Goal: Task Accomplishment & Management: Use online tool/utility

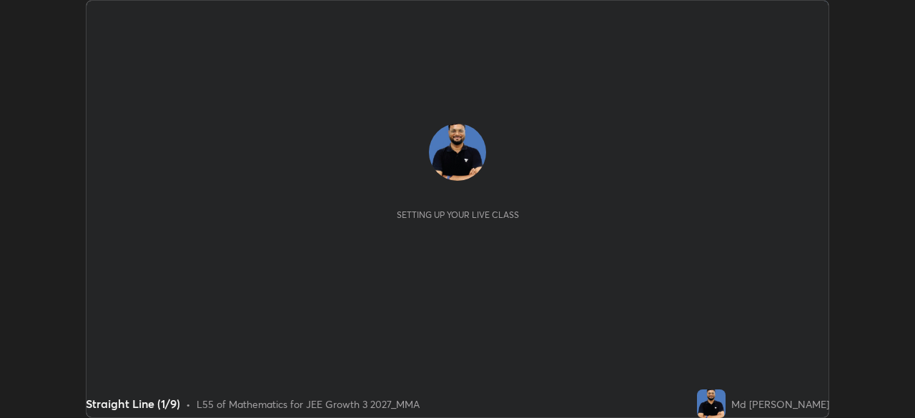
scroll to position [418, 914]
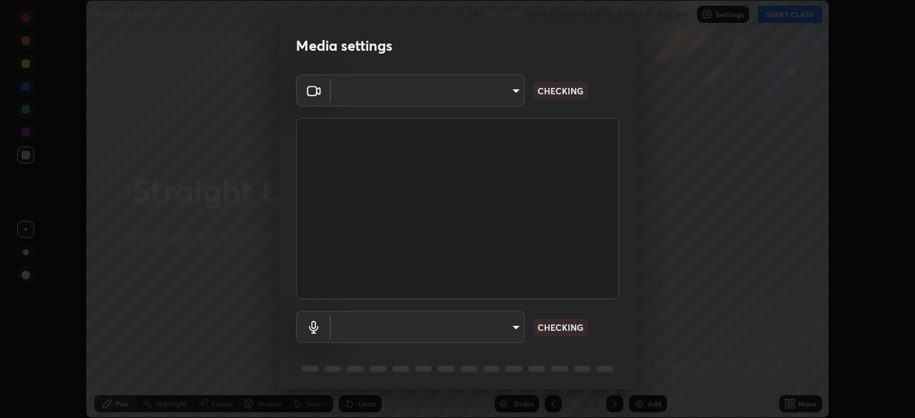
type input "f7d245abf0684c24fcfca86869c925f05e5e90ab47e824b3f573f0e27bb25b40"
type input "default"
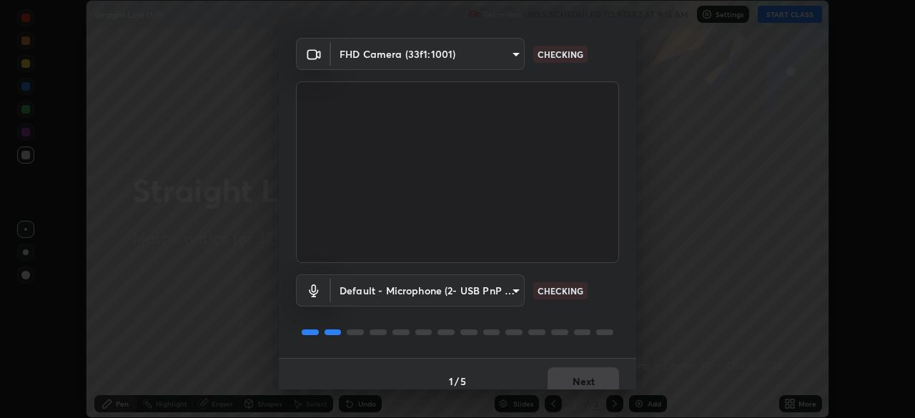
scroll to position [51, 0]
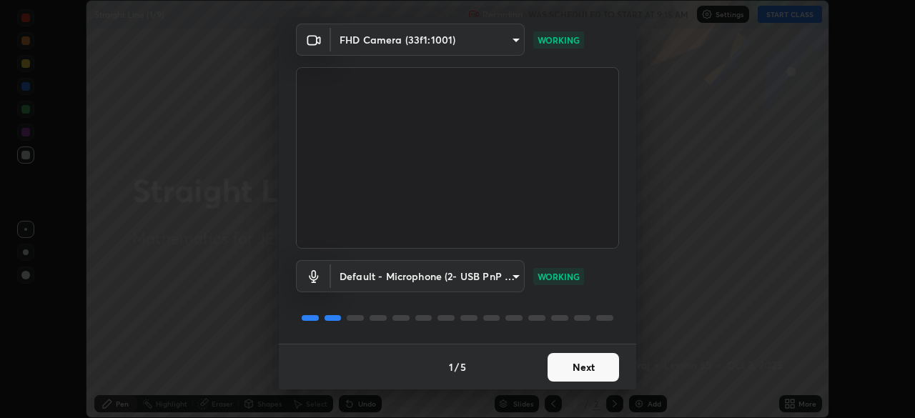
click at [588, 368] on button "Next" at bounding box center [582, 367] width 71 height 29
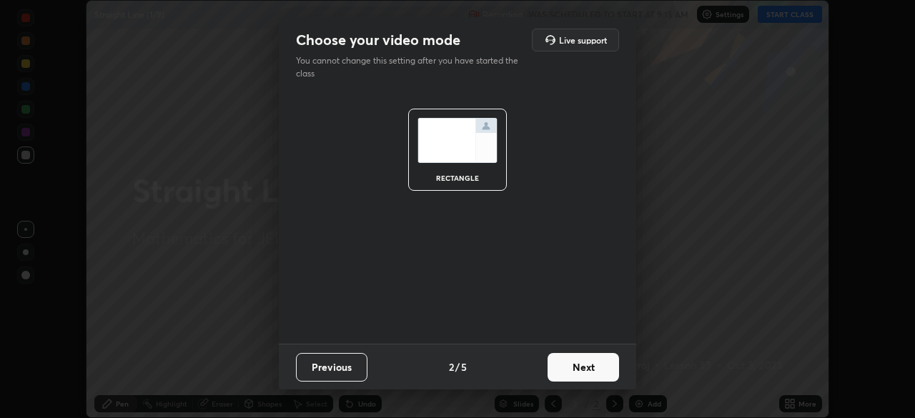
scroll to position [0, 0]
click at [595, 370] on button "Next" at bounding box center [582, 367] width 71 height 29
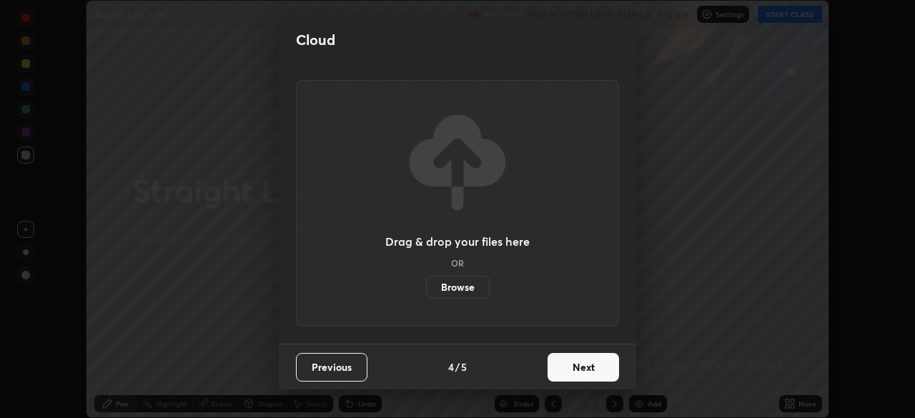
click at [595, 373] on button "Next" at bounding box center [582, 367] width 71 height 29
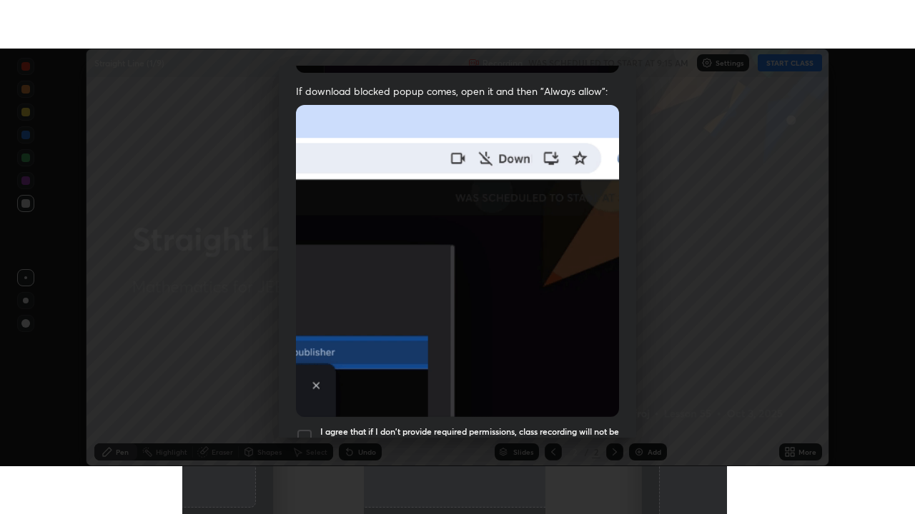
scroll to position [342, 0]
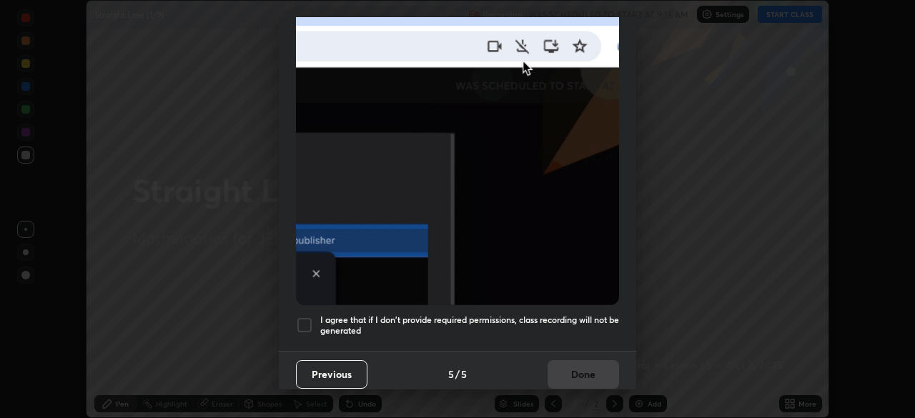
click at [305, 317] on div at bounding box center [304, 325] width 17 height 17
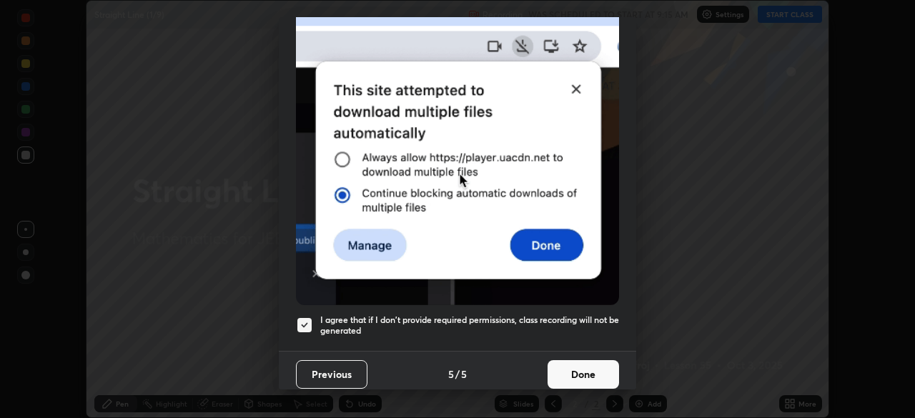
click at [567, 361] on button "Done" at bounding box center [582, 374] width 71 height 29
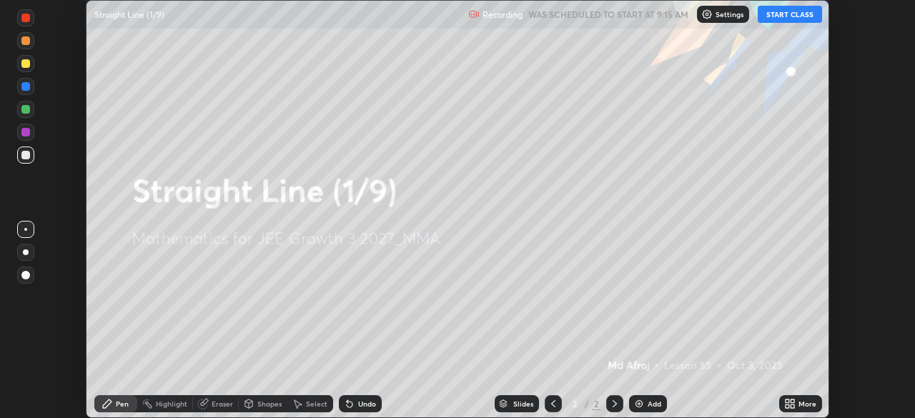
click at [799, 404] on div "More" at bounding box center [807, 403] width 18 height 7
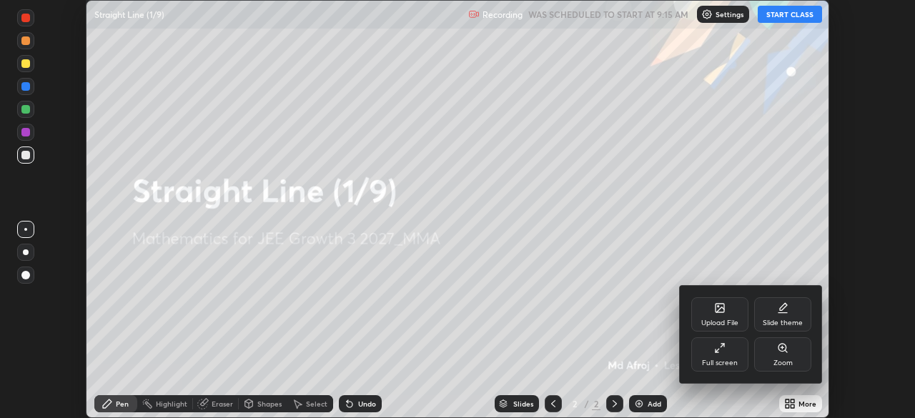
click at [721, 357] on div "Full screen" at bounding box center [719, 354] width 57 height 34
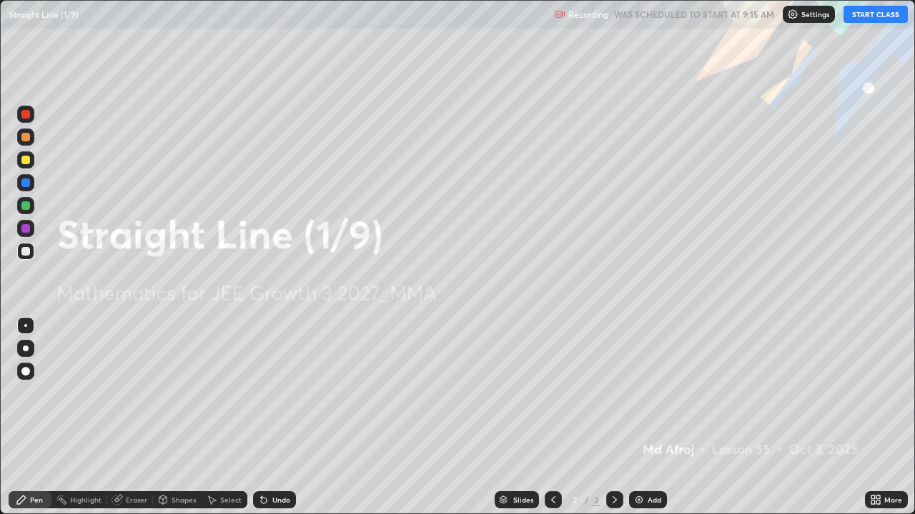
scroll to position [514, 915]
click at [875, 13] on button "START CLASS" at bounding box center [875, 14] width 64 height 17
click at [639, 417] on img at bounding box center [638, 499] width 11 height 11
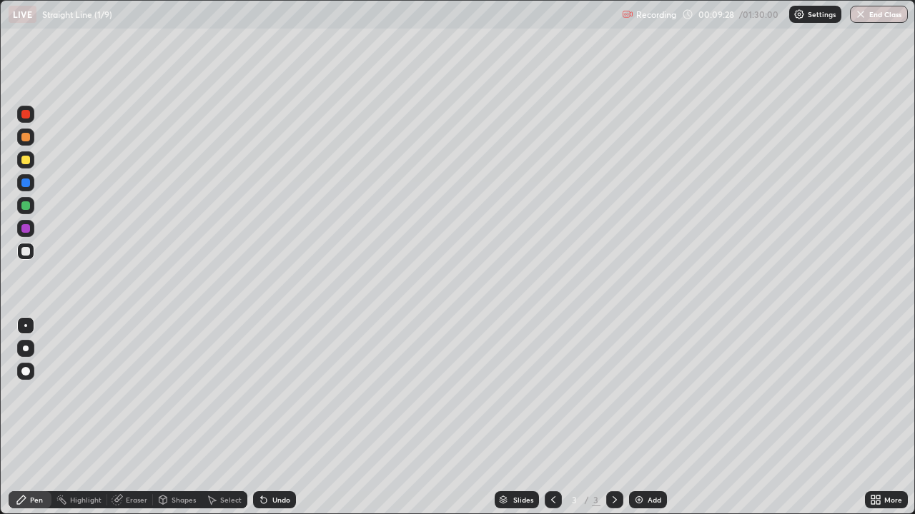
click at [25, 114] on div at bounding box center [25, 114] width 9 height 9
click at [26, 254] on div at bounding box center [25, 251] width 9 height 9
click at [272, 417] on div "Undo" at bounding box center [281, 500] width 18 height 7
click at [276, 417] on div "Undo" at bounding box center [281, 500] width 18 height 7
click at [30, 211] on div at bounding box center [25, 205] width 17 height 17
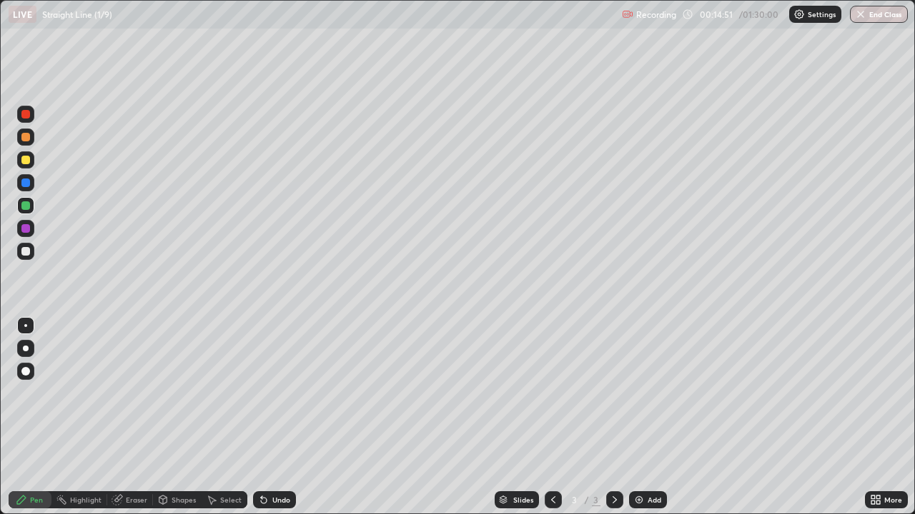
click at [643, 417] on div "Add" at bounding box center [648, 500] width 38 height 17
click at [552, 417] on icon at bounding box center [552, 499] width 11 height 11
click at [613, 417] on icon at bounding box center [614, 499] width 11 height 11
click at [26, 229] on div at bounding box center [25, 228] width 9 height 9
click at [264, 417] on icon at bounding box center [263, 499] width 11 height 11
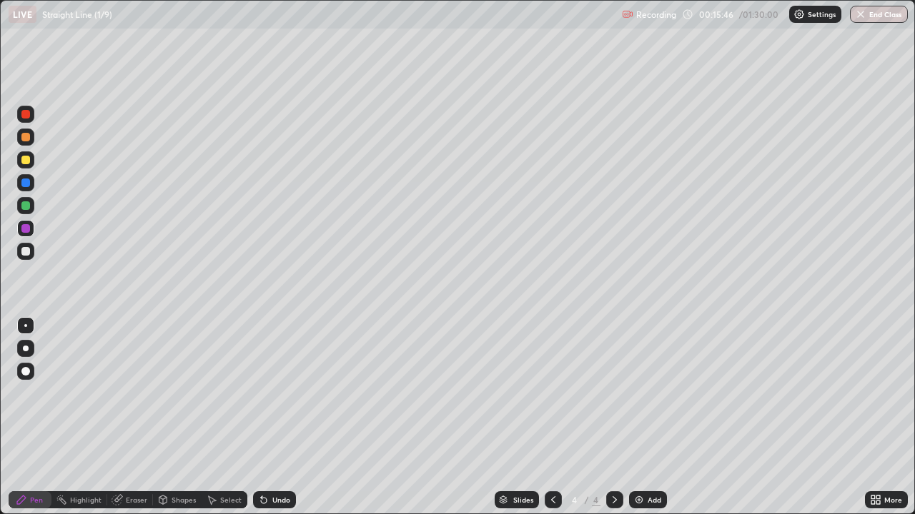
click at [264, 417] on icon at bounding box center [263, 499] width 11 height 11
click at [264, 417] on icon at bounding box center [264, 501] width 6 height 6
click at [263, 417] on icon at bounding box center [264, 501] width 6 height 6
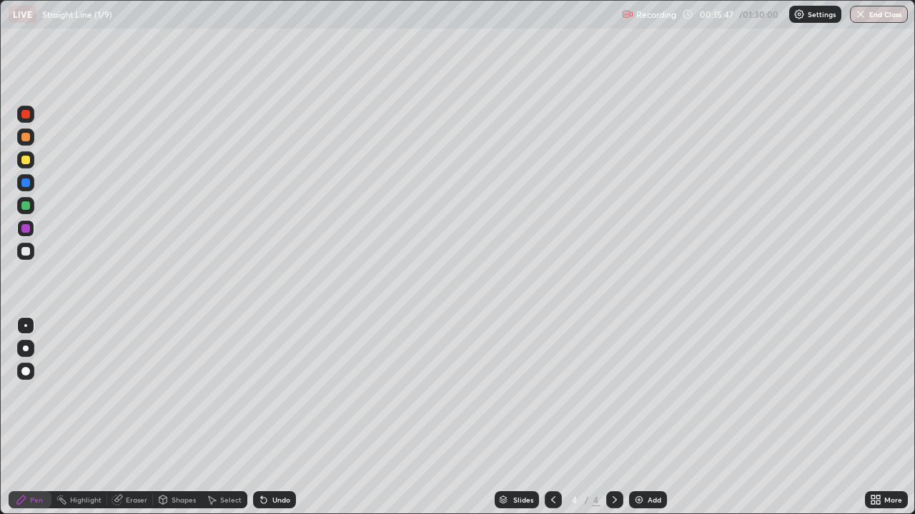
click at [264, 417] on icon at bounding box center [264, 501] width 6 height 6
click at [29, 207] on div at bounding box center [25, 205] width 9 height 9
click at [261, 417] on icon at bounding box center [264, 501] width 6 height 6
click at [258, 417] on icon at bounding box center [263, 499] width 11 height 11
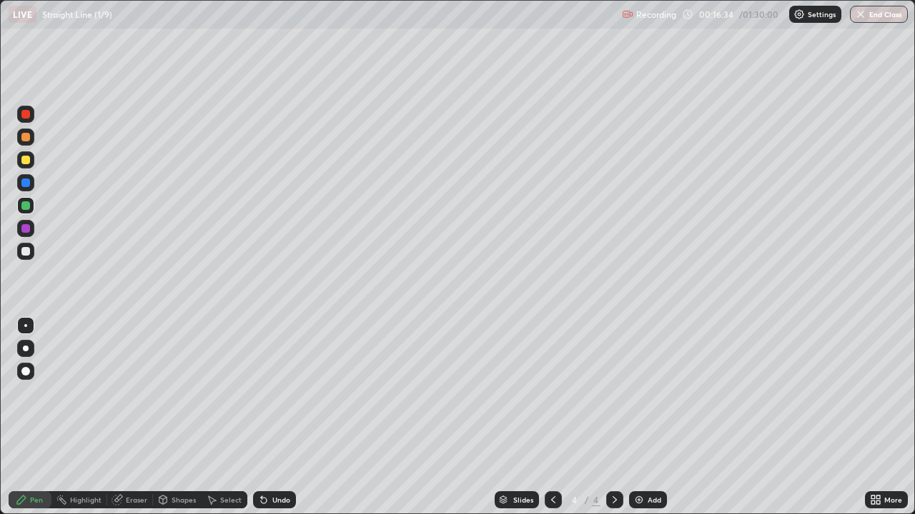
click at [261, 417] on icon at bounding box center [264, 501] width 6 height 6
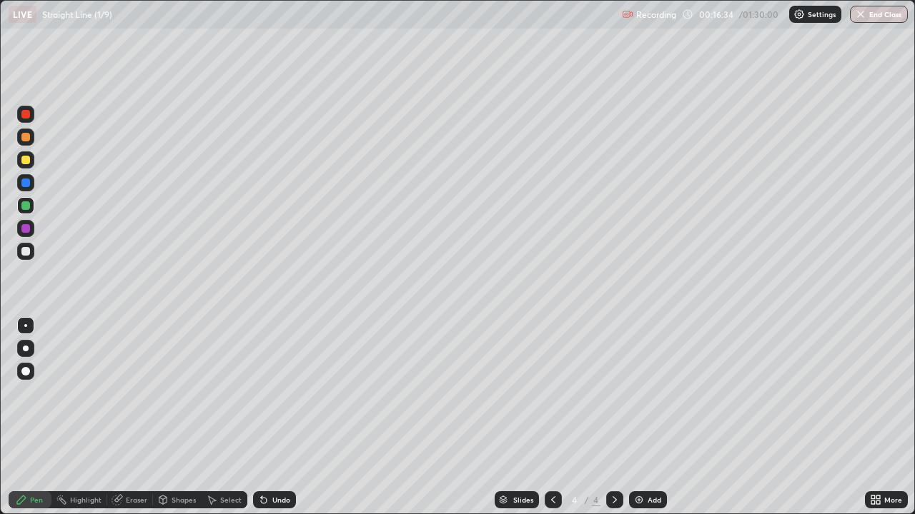
click at [264, 417] on icon at bounding box center [263, 499] width 11 height 11
click at [263, 417] on icon at bounding box center [264, 501] width 6 height 6
click at [261, 417] on icon at bounding box center [261, 497] width 1 height 1
click at [261, 417] on icon at bounding box center [264, 501] width 6 height 6
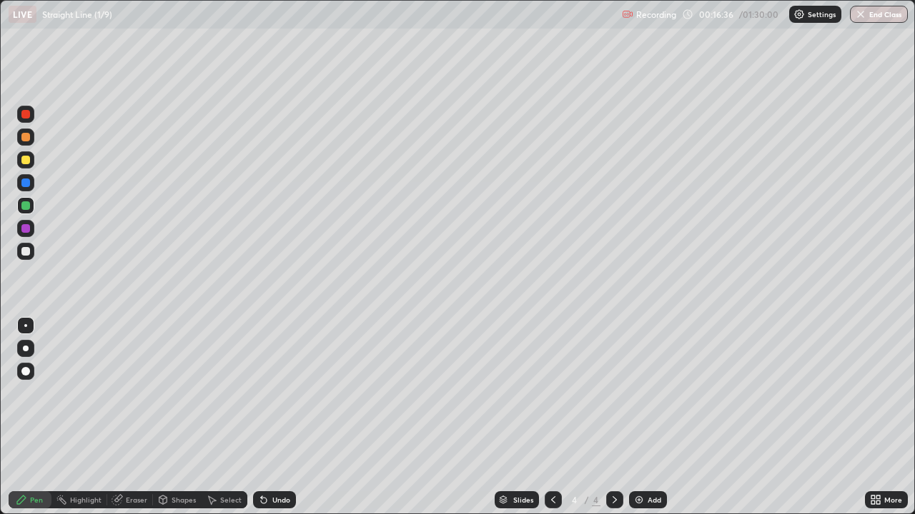
click at [261, 417] on icon at bounding box center [264, 501] width 6 height 6
click at [24, 228] on div at bounding box center [25, 228] width 9 height 9
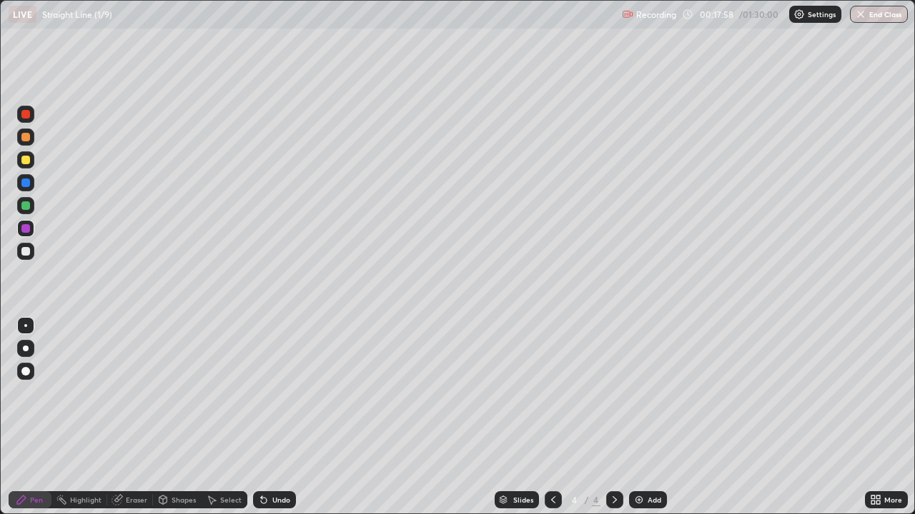
click at [24, 206] on div at bounding box center [25, 205] width 9 height 9
click at [547, 417] on icon at bounding box center [552, 499] width 11 height 11
click at [607, 417] on div at bounding box center [614, 500] width 17 height 17
click at [747, 417] on div "Slides 4 / 4 Add" at bounding box center [580, 500] width 569 height 29
click at [29, 230] on div at bounding box center [25, 228] width 9 height 9
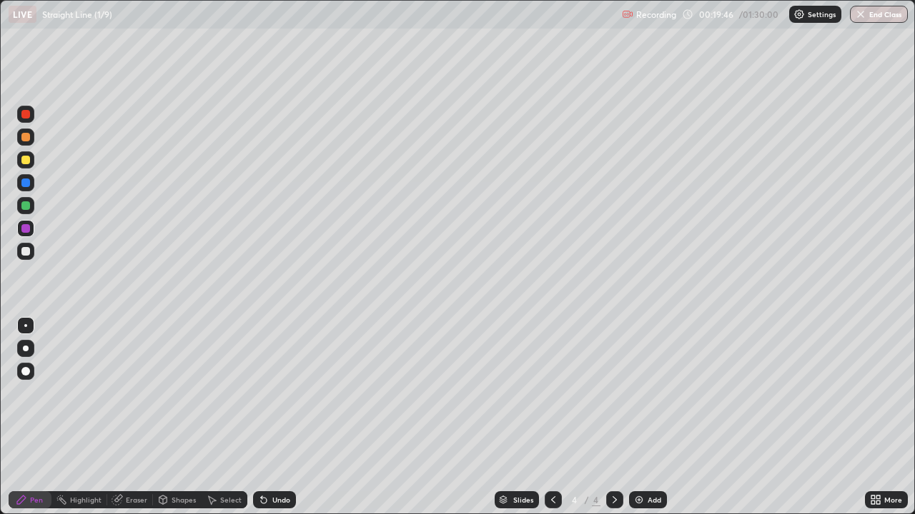
click at [613, 417] on icon at bounding box center [614, 499] width 11 height 11
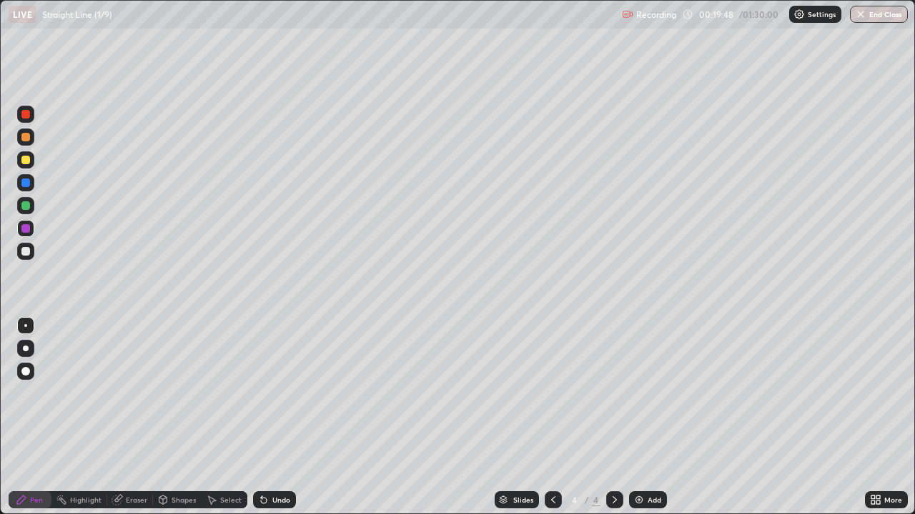
click at [613, 417] on icon at bounding box center [614, 499] width 11 height 11
click at [278, 417] on div "Undo" at bounding box center [281, 500] width 18 height 7
click at [279, 417] on div "Undo" at bounding box center [281, 500] width 18 height 7
click at [282, 417] on div "Undo" at bounding box center [281, 500] width 18 height 7
click at [279, 417] on div "Undo" at bounding box center [281, 500] width 18 height 7
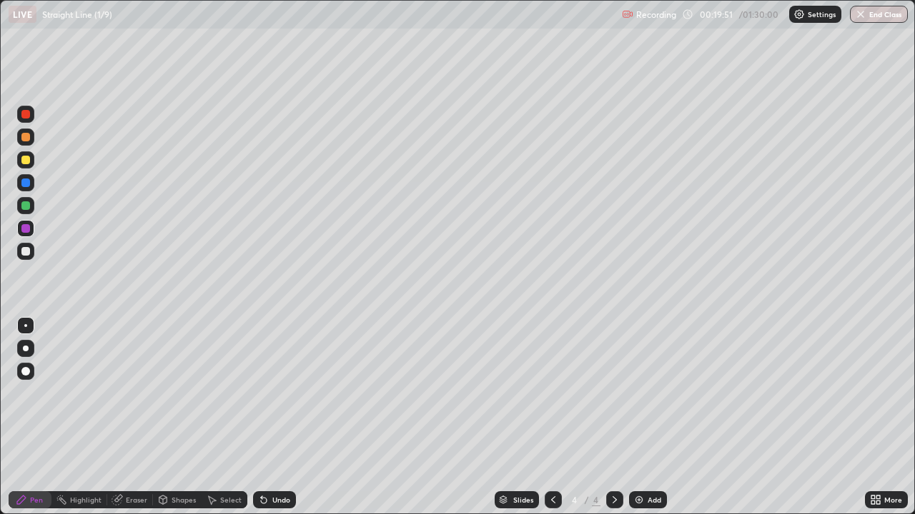
click at [281, 417] on div "Undo" at bounding box center [281, 500] width 18 height 7
click at [282, 417] on div "Undo" at bounding box center [281, 500] width 18 height 7
click at [283, 417] on div "Undo" at bounding box center [281, 500] width 18 height 7
click at [284, 417] on div "Undo" at bounding box center [281, 500] width 18 height 7
click at [282, 417] on div "Undo" at bounding box center [281, 500] width 18 height 7
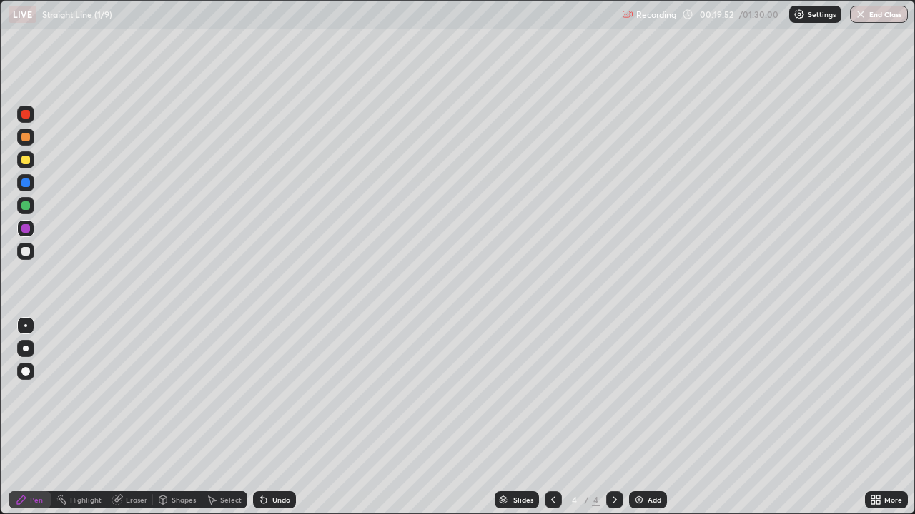
click at [283, 417] on div "Undo" at bounding box center [281, 500] width 18 height 7
click at [284, 417] on div "Undo" at bounding box center [281, 500] width 18 height 7
click at [282, 417] on div "Undo" at bounding box center [281, 500] width 18 height 7
click at [283, 417] on div "Undo" at bounding box center [281, 500] width 18 height 7
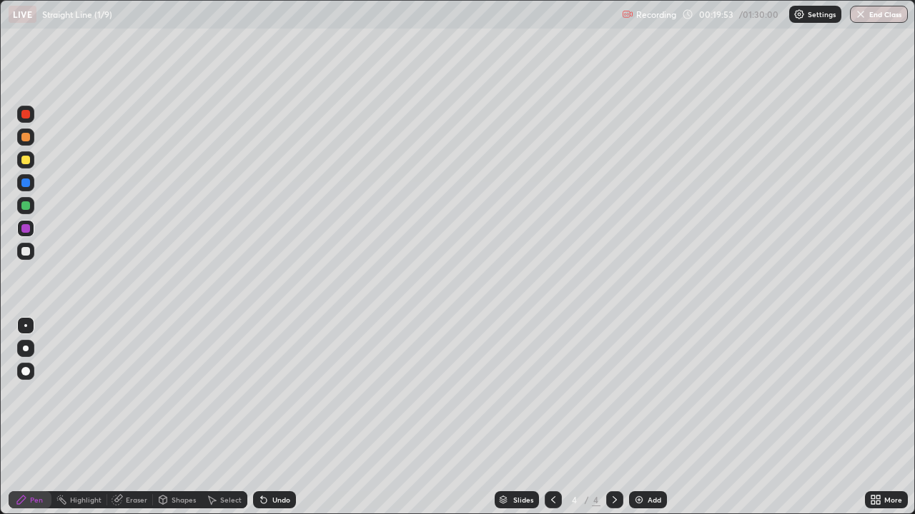
click at [283, 417] on div "Undo" at bounding box center [281, 500] width 18 height 7
click at [282, 417] on div "Undo" at bounding box center [281, 500] width 18 height 7
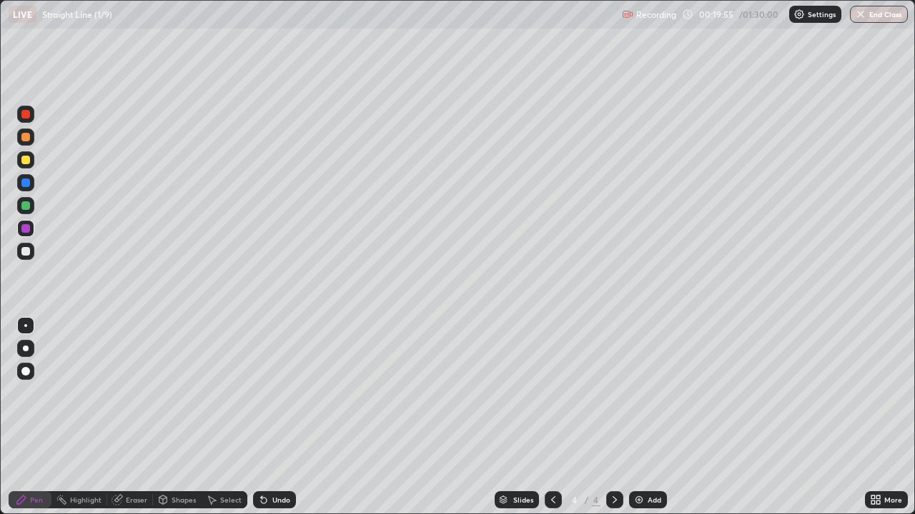
click at [282, 417] on div "Undo" at bounding box center [281, 500] width 18 height 7
click at [274, 417] on div "Undo" at bounding box center [281, 500] width 18 height 7
click at [267, 417] on div "Undo" at bounding box center [274, 500] width 43 height 17
click at [268, 417] on div "Undo" at bounding box center [274, 500] width 43 height 17
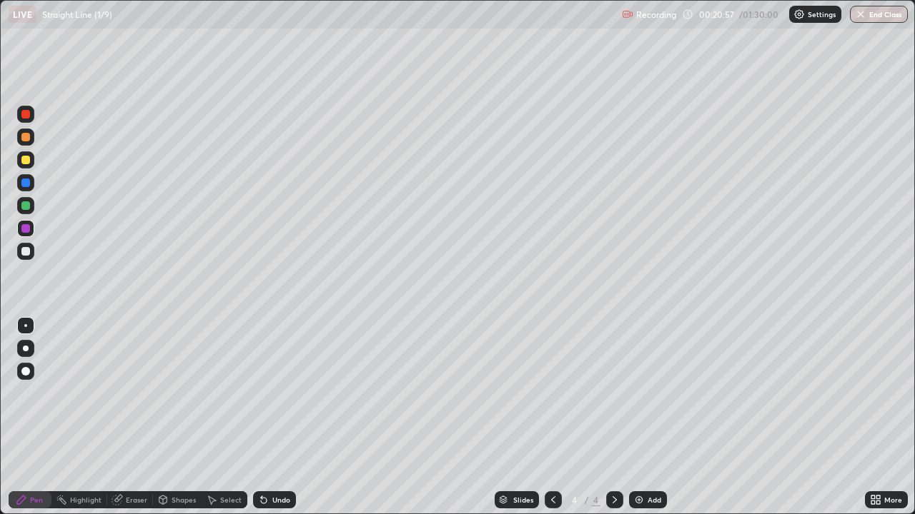
click at [643, 417] on div "Add" at bounding box center [648, 500] width 38 height 17
click at [29, 208] on div at bounding box center [25, 205] width 9 height 9
click at [26, 223] on div at bounding box center [25, 228] width 17 height 17
click at [552, 417] on icon at bounding box center [553, 500] width 4 height 7
click at [552, 417] on icon at bounding box center [552, 499] width 11 height 11
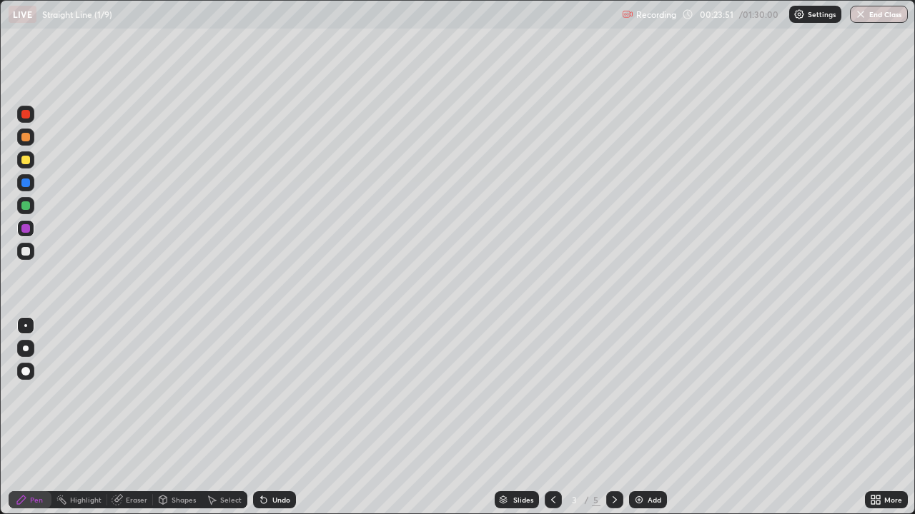
click at [613, 417] on icon at bounding box center [614, 499] width 11 height 11
click at [26, 118] on div at bounding box center [25, 114] width 9 height 9
click at [24, 251] on div at bounding box center [25, 251] width 9 height 9
click at [261, 417] on icon at bounding box center [261, 497] width 1 height 1
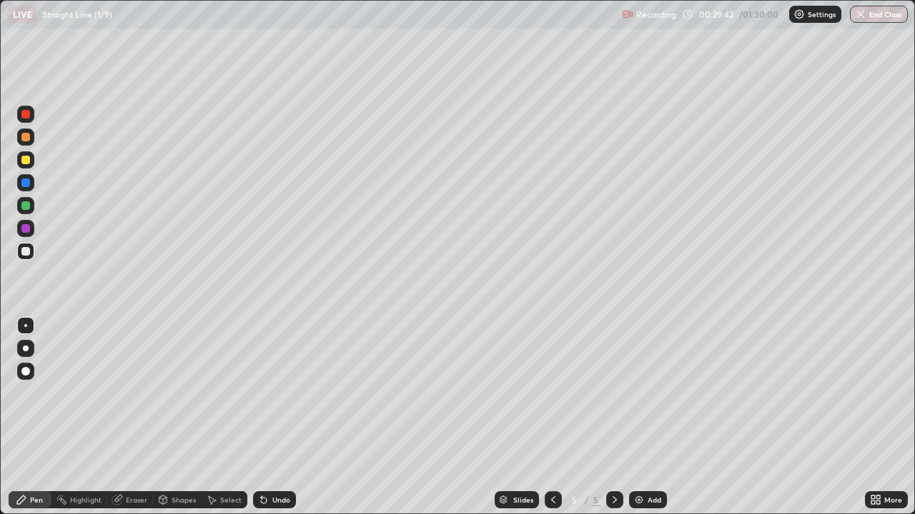
click at [278, 417] on div "Undo" at bounding box center [281, 500] width 18 height 7
click at [276, 417] on div "Undo" at bounding box center [281, 500] width 18 height 7
click at [641, 417] on img at bounding box center [638, 499] width 11 height 11
click at [29, 206] on div at bounding box center [25, 205] width 9 height 9
click at [274, 417] on div "Undo" at bounding box center [281, 500] width 18 height 7
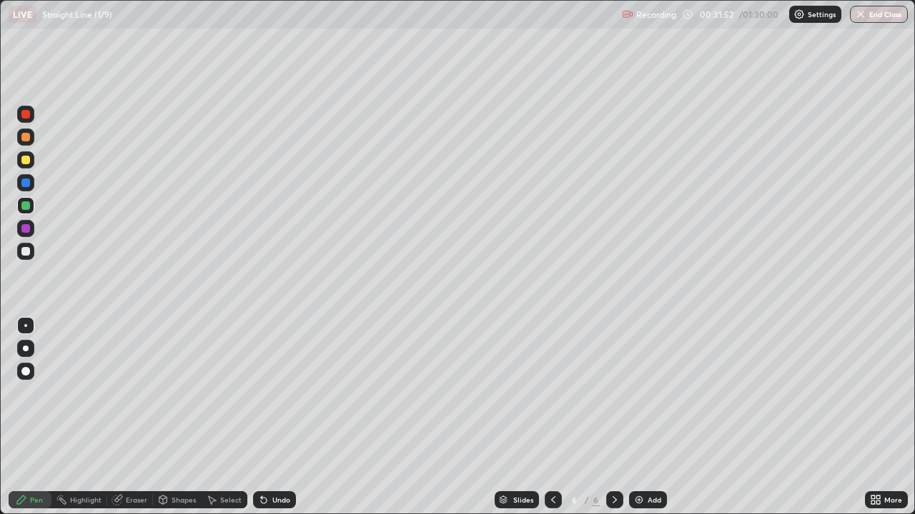
click at [274, 417] on div "Undo" at bounding box center [281, 500] width 18 height 7
click at [26, 183] on div at bounding box center [25, 183] width 9 height 9
click at [21, 207] on div at bounding box center [25, 205] width 17 height 17
click at [24, 185] on div at bounding box center [25, 183] width 9 height 9
click at [272, 417] on div "Undo" at bounding box center [281, 500] width 18 height 7
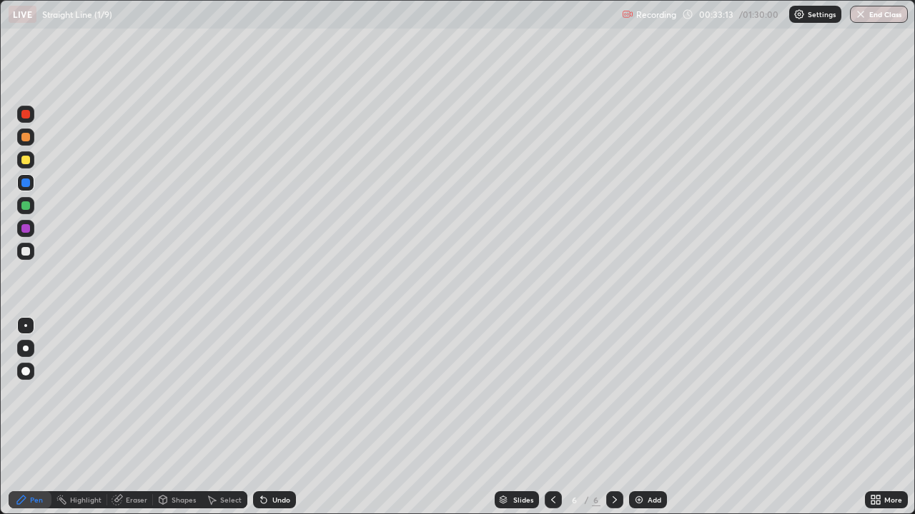
click at [272, 417] on div "Undo" at bounding box center [274, 500] width 43 height 17
click at [274, 417] on div "Undo" at bounding box center [281, 500] width 18 height 7
click at [276, 417] on div "Undo" at bounding box center [281, 500] width 18 height 7
click at [275, 417] on div "Undo" at bounding box center [281, 500] width 18 height 7
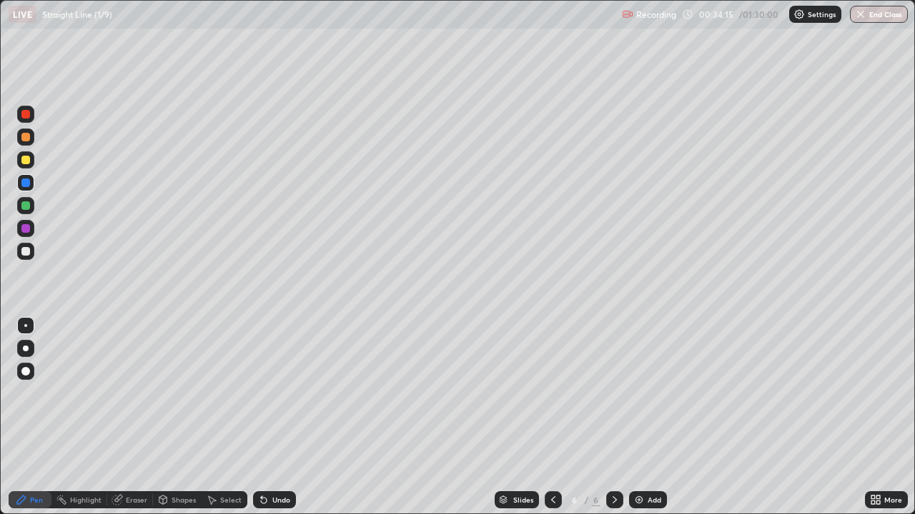
click at [281, 417] on div "Undo" at bounding box center [281, 500] width 18 height 7
click at [282, 417] on div "Undo" at bounding box center [281, 500] width 18 height 7
click at [276, 417] on div "Undo" at bounding box center [281, 500] width 18 height 7
click at [279, 417] on div "Undo" at bounding box center [281, 500] width 18 height 7
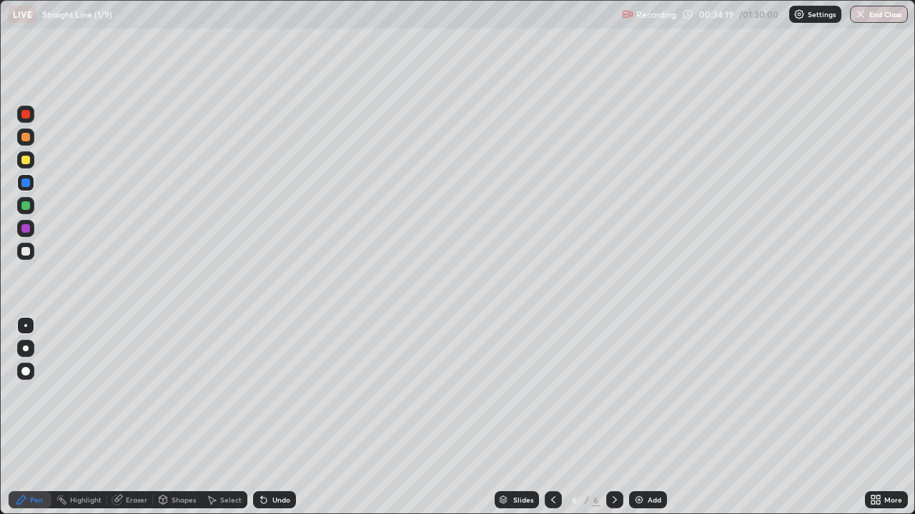
click at [280, 417] on div "Undo" at bounding box center [281, 500] width 18 height 7
click at [31, 206] on div at bounding box center [25, 205] width 17 height 17
click at [267, 417] on div "Undo" at bounding box center [274, 500] width 43 height 17
click at [272, 417] on div "Undo" at bounding box center [281, 500] width 18 height 7
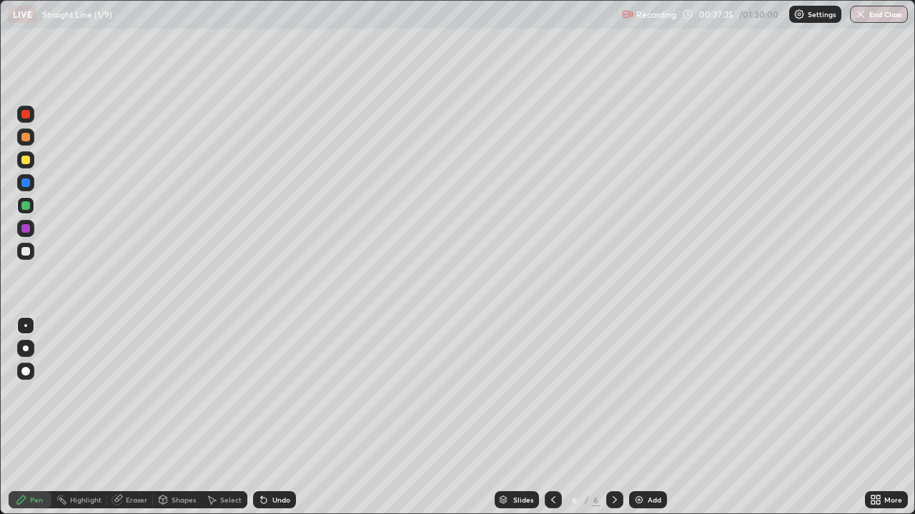
click at [274, 417] on div "Undo" at bounding box center [281, 500] width 18 height 7
click at [272, 417] on div "Undo" at bounding box center [274, 500] width 43 height 17
click at [639, 417] on img at bounding box center [638, 499] width 11 height 11
click at [23, 229] on div at bounding box center [25, 228] width 9 height 9
click at [24, 206] on div at bounding box center [25, 205] width 9 height 9
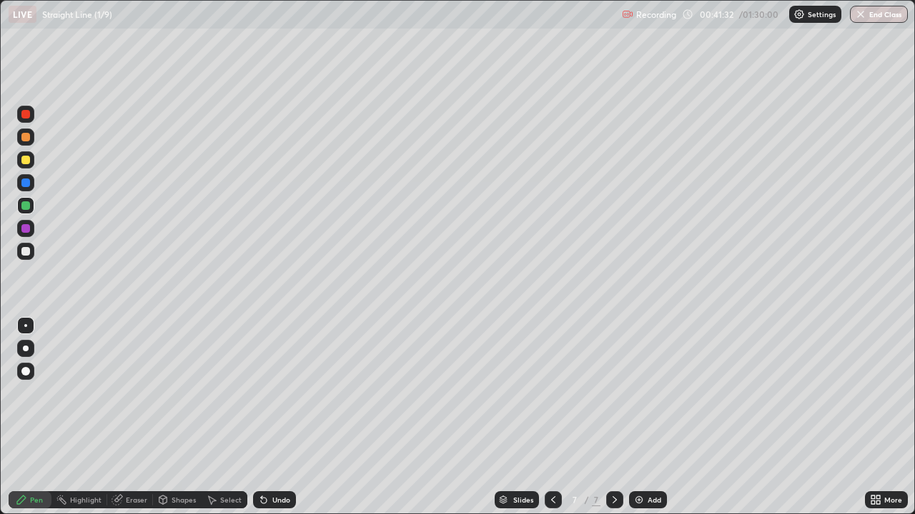
click at [263, 417] on icon at bounding box center [264, 501] width 6 height 6
click at [261, 417] on icon at bounding box center [264, 501] width 6 height 6
click at [272, 417] on div "Undo" at bounding box center [281, 500] width 18 height 7
click at [273, 417] on div "Undo" at bounding box center [281, 500] width 18 height 7
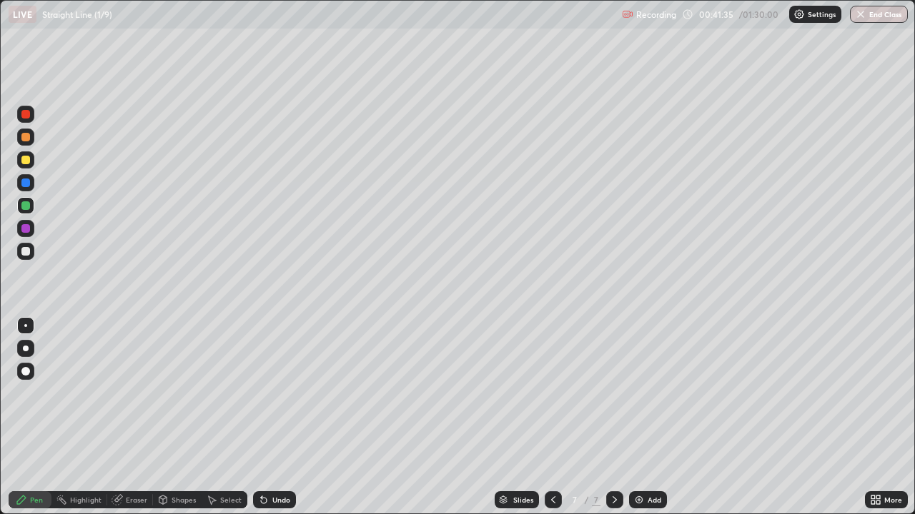
click at [272, 417] on div "Undo" at bounding box center [281, 500] width 18 height 7
click at [269, 417] on div "Undo" at bounding box center [274, 500] width 43 height 17
click at [268, 417] on div "Undo" at bounding box center [274, 500] width 43 height 17
click at [26, 160] on div at bounding box center [25, 160] width 9 height 9
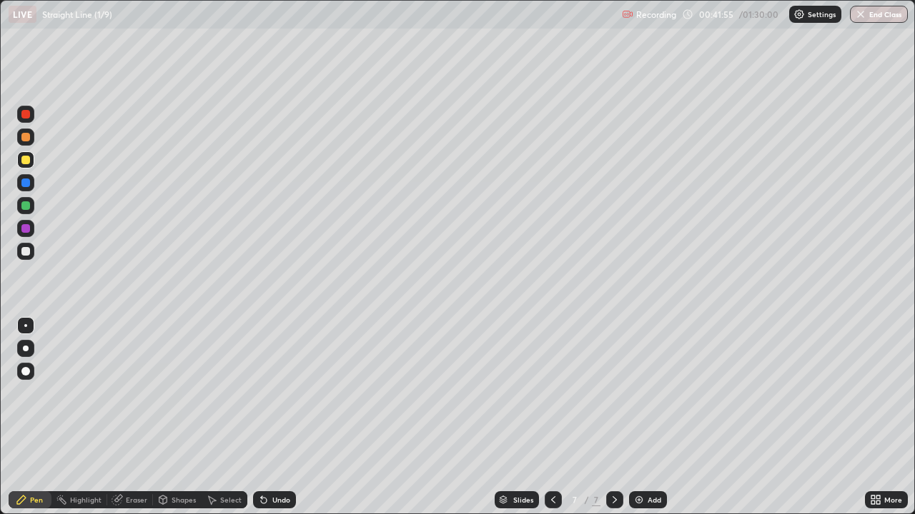
click at [267, 417] on div "Undo" at bounding box center [274, 500] width 43 height 17
click at [266, 417] on icon at bounding box center [263, 499] width 11 height 11
click at [261, 417] on icon at bounding box center [261, 497] width 1 height 1
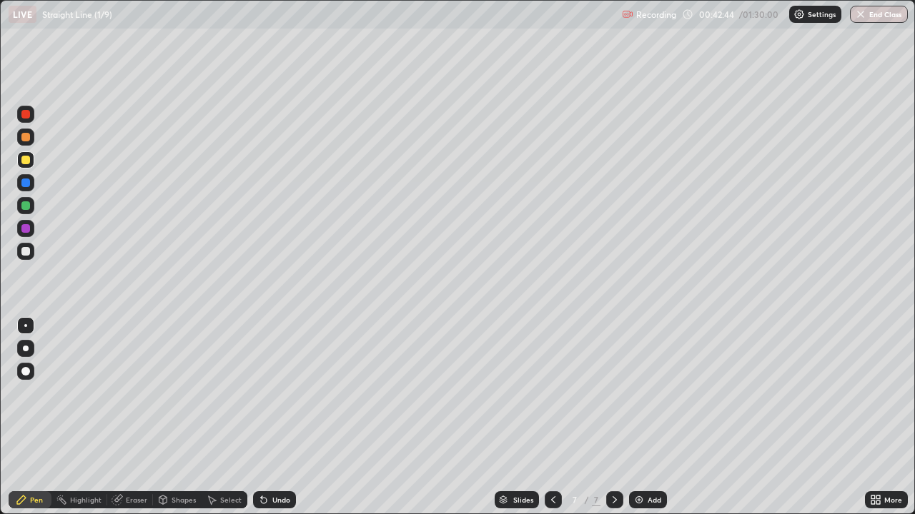
click at [25, 209] on div at bounding box center [25, 205] width 9 height 9
click at [29, 229] on div at bounding box center [25, 228] width 9 height 9
click at [261, 417] on icon at bounding box center [264, 501] width 6 height 6
click at [268, 417] on div "Undo" at bounding box center [274, 500] width 43 height 17
click at [548, 417] on icon at bounding box center [552, 499] width 11 height 11
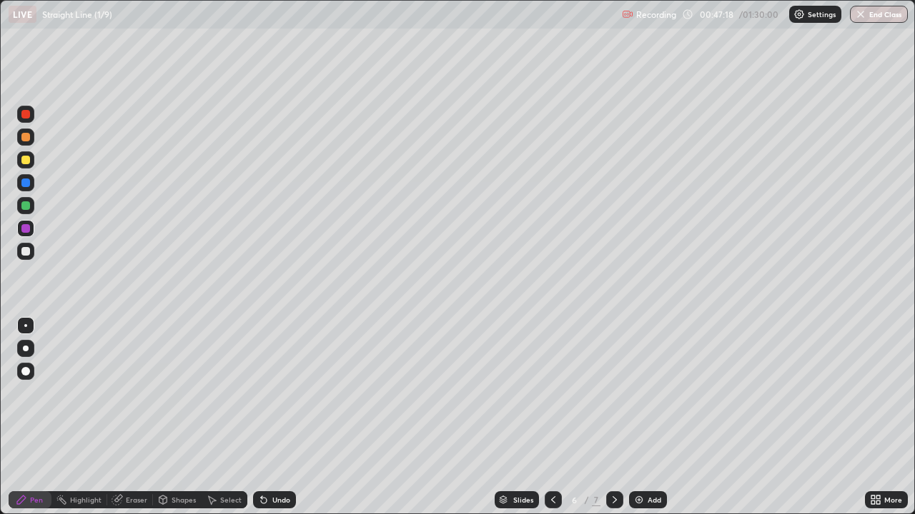
click at [550, 417] on icon at bounding box center [552, 499] width 11 height 11
click at [614, 417] on icon at bounding box center [614, 499] width 11 height 11
click at [611, 417] on icon at bounding box center [614, 499] width 11 height 11
click at [872, 19] on button "End Class" at bounding box center [879, 14] width 58 height 17
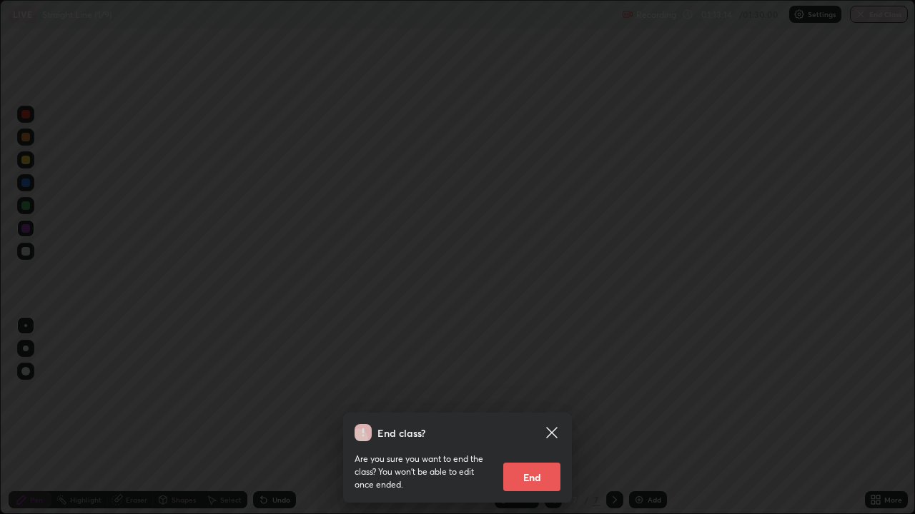
click at [534, 417] on button "End" at bounding box center [531, 477] width 57 height 29
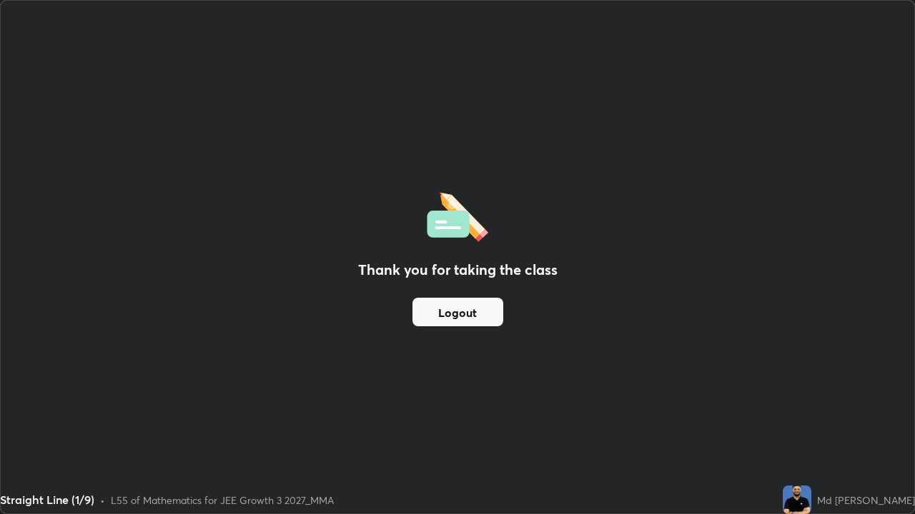
click at [492, 319] on button "Logout" at bounding box center [457, 312] width 91 height 29
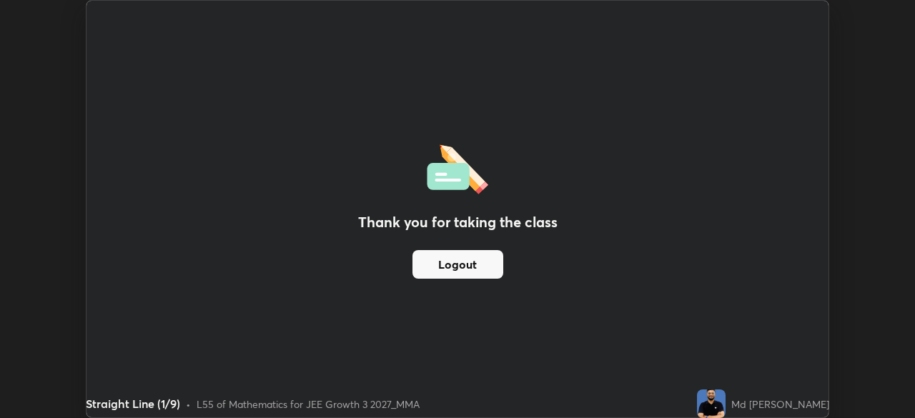
scroll to position [418, 915]
